Goal: Transaction & Acquisition: Purchase product/service

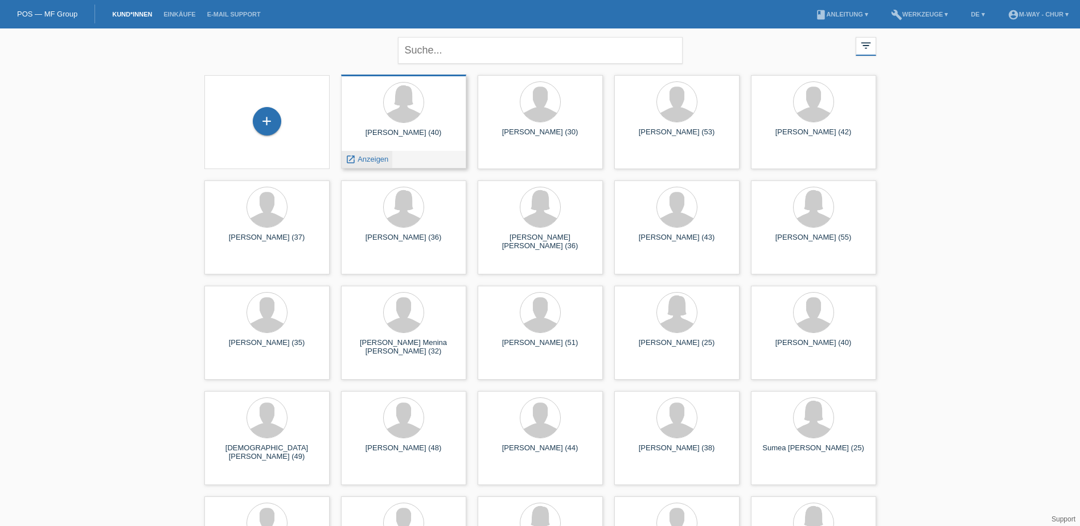
click at [372, 159] on span "Anzeigen" at bounding box center [373, 159] width 31 height 9
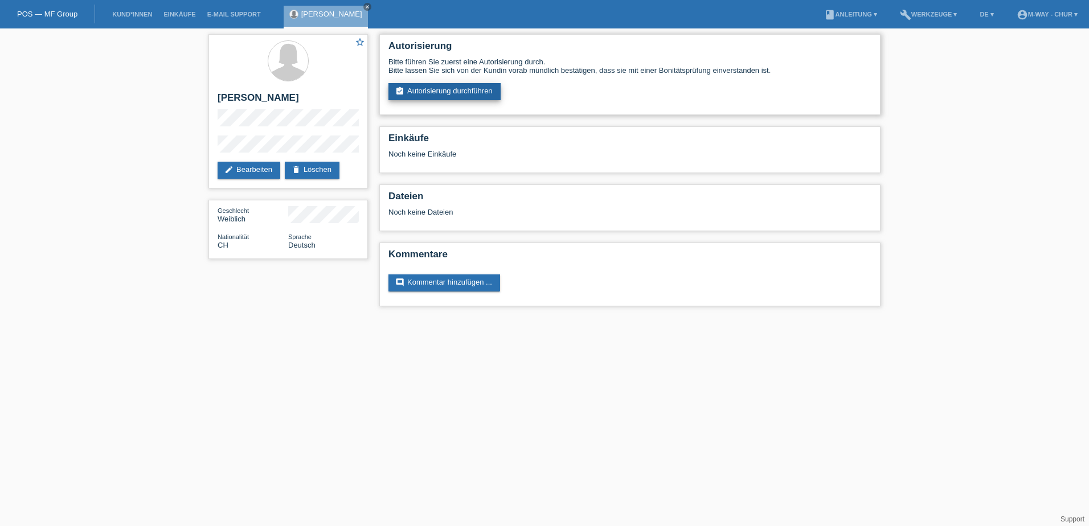
click at [437, 84] on link "assignment_turned_in Autorisierung durchführen" at bounding box center [444, 91] width 112 height 17
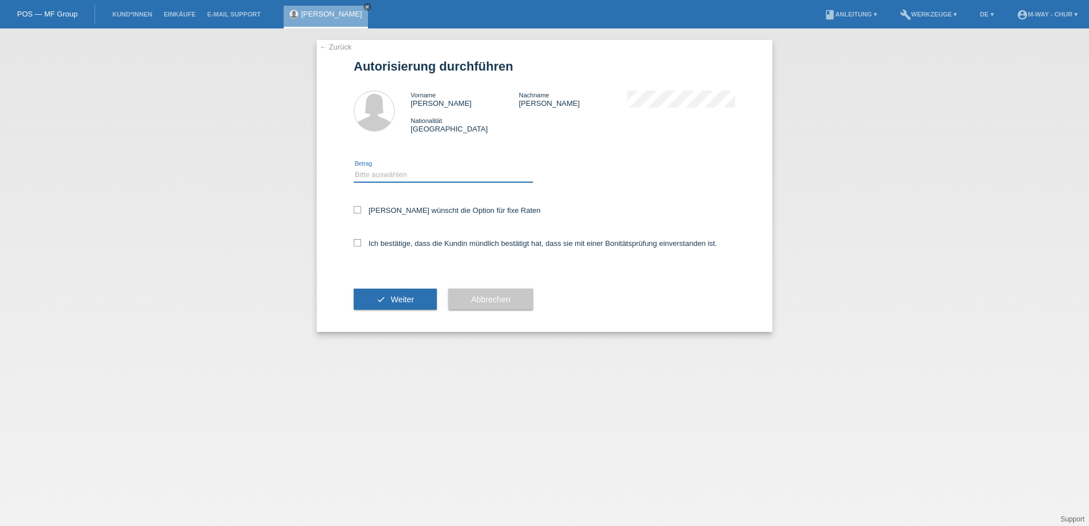
click at [379, 176] on select "Bitte auswählen CHF 1.00 - CHF 499.00 CHF 500.00 - CHF 1'999.00 CHF 2'000.00 - …" at bounding box center [443, 175] width 179 height 14
select select "3"
click at [354, 168] on select "Bitte auswählen CHF 1.00 - CHF 499.00 CHF 500.00 - CHF 1'999.00 CHF 2'000.00 - …" at bounding box center [443, 175] width 179 height 14
click at [357, 211] on icon at bounding box center [357, 209] width 7 height 7
click at [357, 211] on input "Kundin wünscht die Option für fixe Raten" at bounding box center [357, 209] width 7 height 7
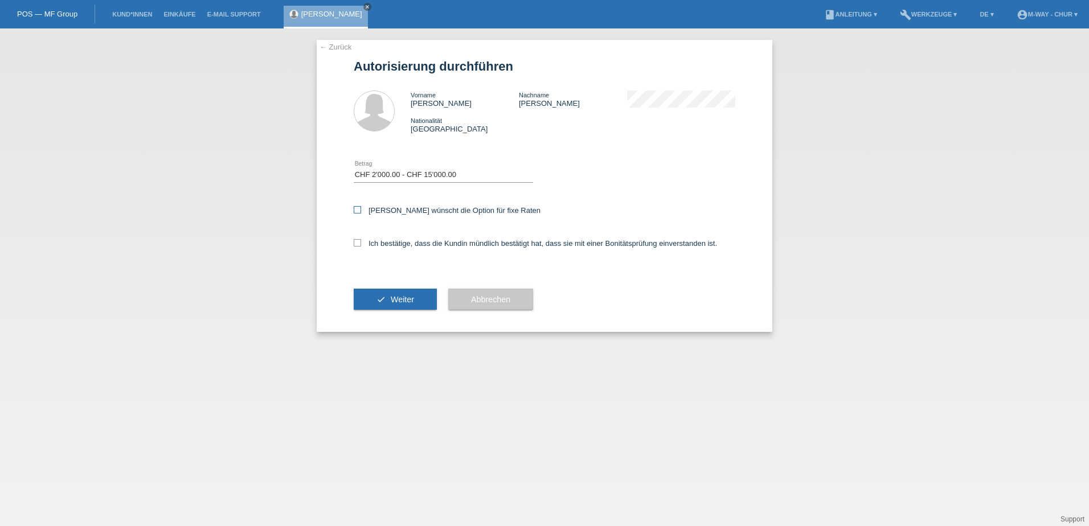
checkbox input "true"
click at [355, 231] on div "Ich bestätige, dass die Kundin mündlich bestätigt hat, dass sie mit einer Bonit…" at bounding box center [545, 247] width 382 height 39
click at [362, 245] on label "Ich bestätige, dass die Kundin mündlich bestätigt hat, dass sie mit einer Bonit…" at bounding box center [535, 243] width 363 height 9
click at [361, 245] on input "Ich bestätige, dass die Kundin mündlich bestätigt hat, dass sie mit einer Bonit…" at bounding box center [357, 242] width 7 height 7
checkbox input "true"
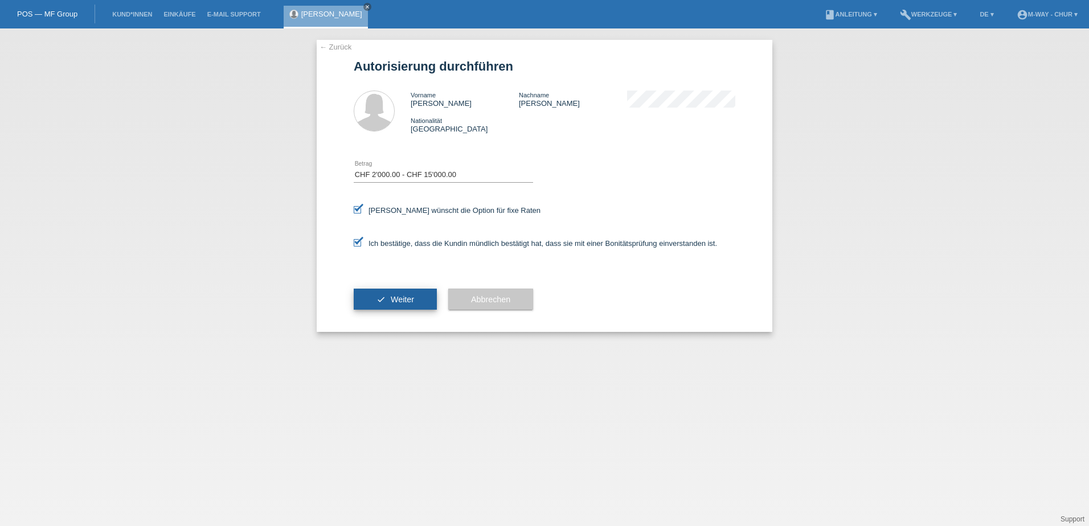
click at [386, 293] on button "check Weiter" at bounding box center [395, 300] width 83 height 22
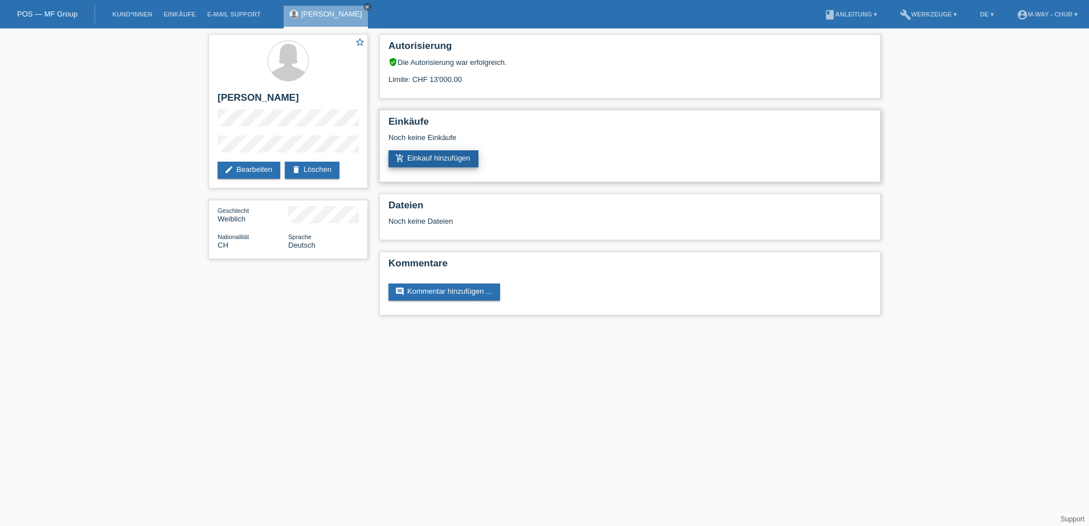
click at [442, 155] on link "add_shopping_cart Einkauf hinzufügen" at bounding box center [433, 158] width 90 height 17
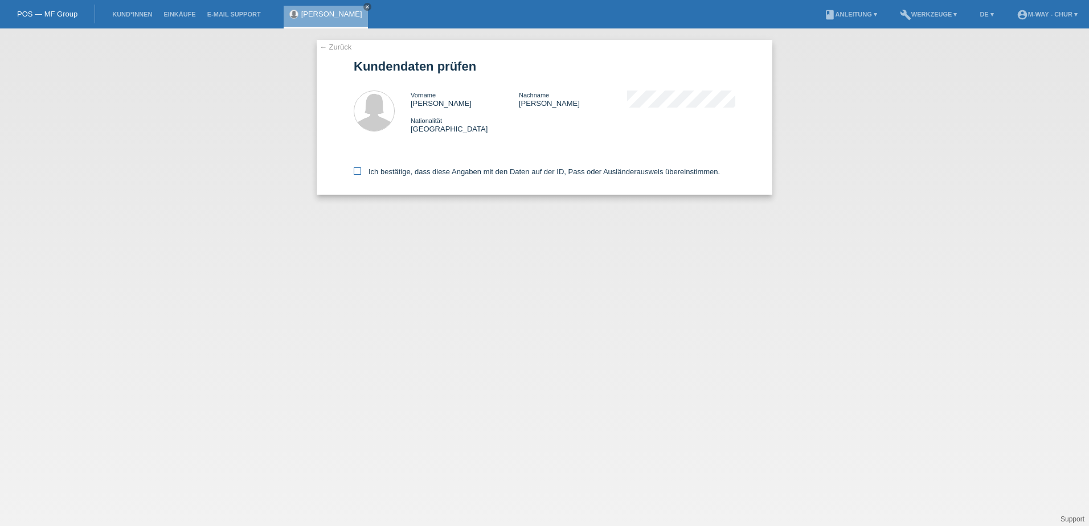
click at [355, 170] on icon at bounding box center [357, 170] width 7 height 7
click at [355, 170] on input "Ich bestätige, dass diese Angaben mit den Daten auf der ID, Pass oder Ausländer…" at bounding box center [357, 170] width 7 height 7
checkbox input "true"
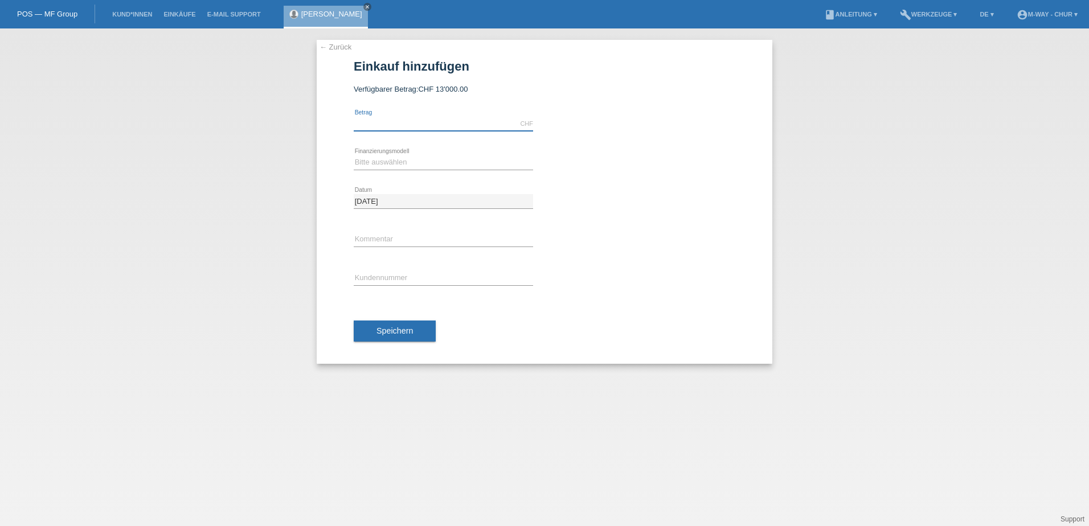
click at [402, 120] on input "text" at bounding box center [443, 124] width 179 height 14
type input "4518.35"
click at [406, 158] on select "Bitte auswählen Fixe Raten Kauf auf Rechnung mit Teilzahlungsoption" at bounding box center [443, 162] width 179 height 14
select select "77"
click at [354, 155] on select "Bitte auswählen Fixe Raten Kauf auf Rechnung mit Teilzahlungsoption" at bounding box center [443, 162] width 179 height 14
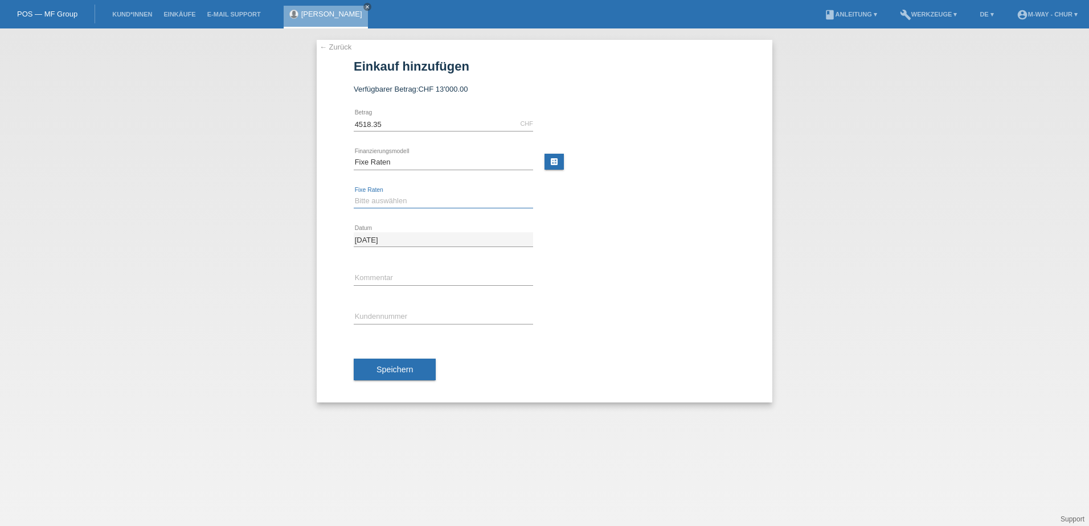
click at [406, 199] on select "Bitte auswählen 4 Raten 5 Raten 6 Raten 7 Raten 8 Raten 9 Raten 10 Raten 11 Rat…" at bounding box center [443, 201] width 179 height 14
select select "202"
click at [354, 194] on select "Bitte auswählen 4 Raten 5 Raten 6 Raten 7 Raten 8 Raten 9 Raten 10 Raten 11 Rat…" at bounding box center [443, 201] width 179 height 14
click at [403, 279] on input "text" at bounding box center [443, 278] width 179 height 14
type input "Beleg30878/17"
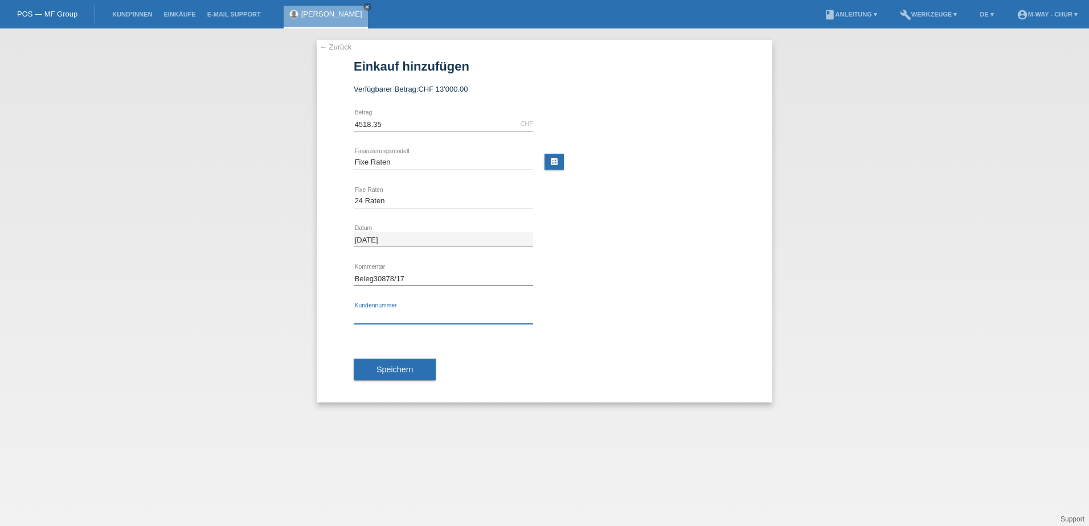
click at [396, 314] on input "text" at bounding box center [443, 317] width 179 height 14
type input "K173091"
click at [398, 370] on span "Speichern" at bounding box center [394, 369] width 36 height 9
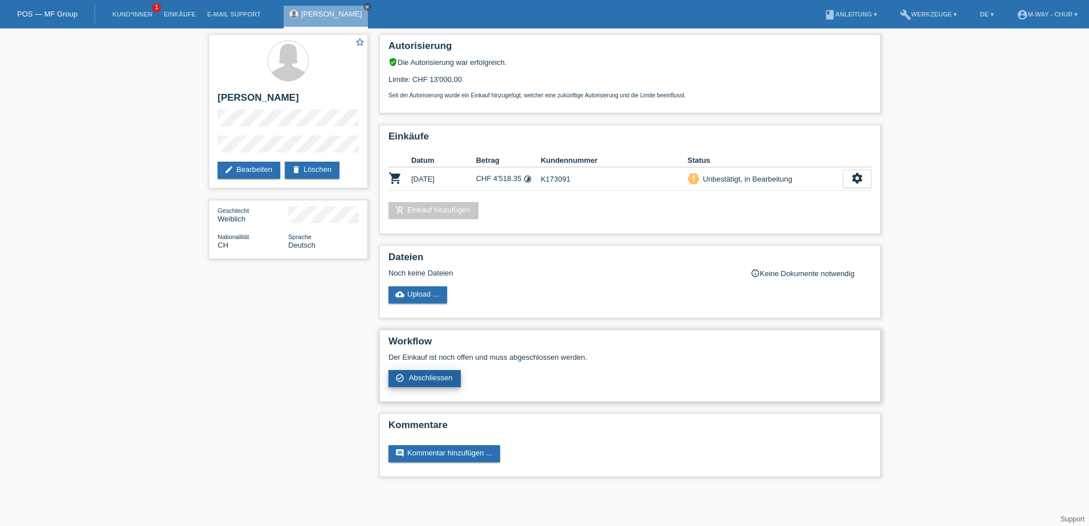
click at [398, 376] on icon "check_circle_outline" at bounding box center [399, 378] width 9 height 9
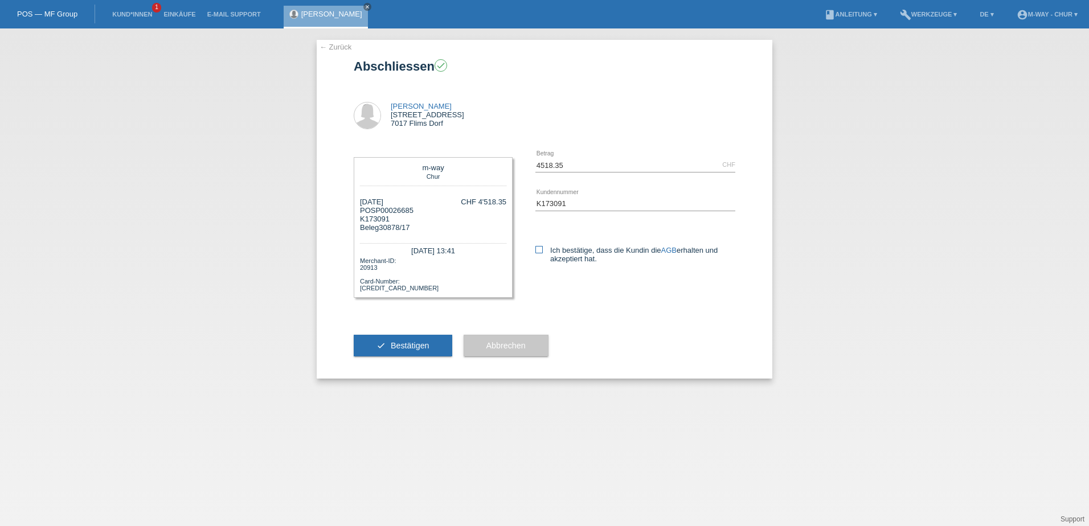
click at [538, 251] on icon at bounding box center [538, 249] width 7 height 7
click at [538, 251] on input "Ich bestätige, dass die Kundin die AGB erhalten und akzeptiert hat." at bounding box center [538, 249] width 7 height 7
checkbox input "true"
click at [430, 342] on button "check Bestätigen" at bounding box center [403, 346] width 99 height 22
